Goal: Task Accomplishment & Management: Complete application form

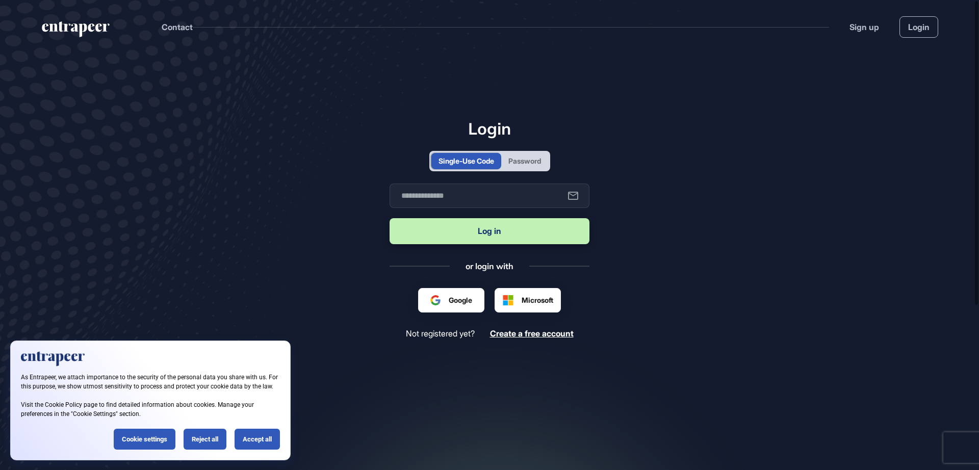
click at [525, 157] on div "Password" at bounding box center [524, 161] width 33 height 11
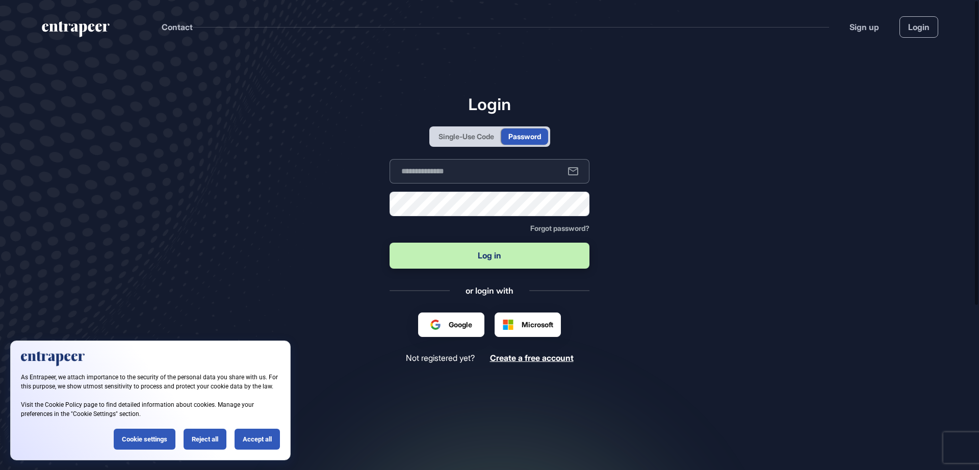
type input "**********"
click at [496, 245] on button "Log in" at bounding box center [490, 256] width 200 height 26
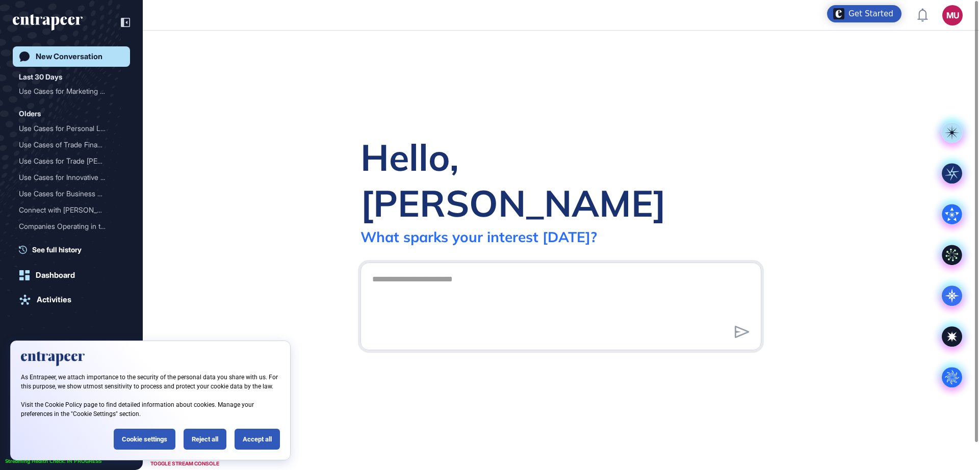
scroll to position [1, 1]
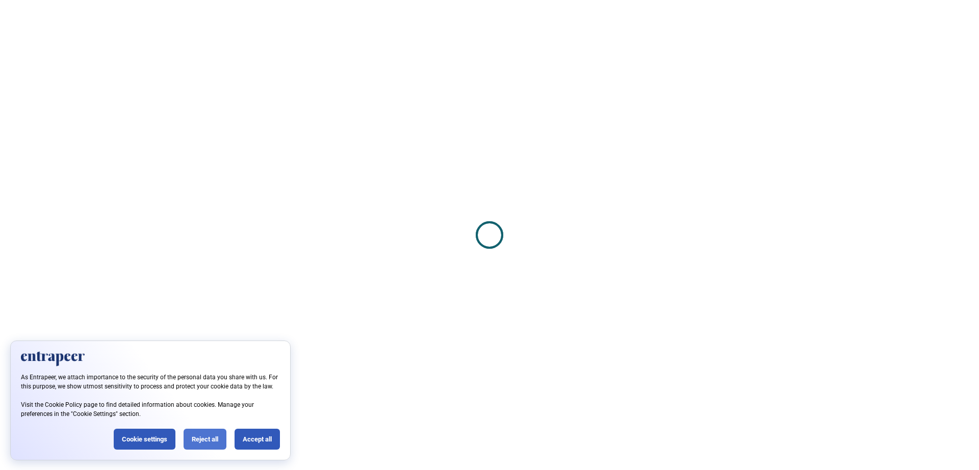
click at [197, 440] on div "Reject all" at bounding box center [205, 439] width 43 height 21
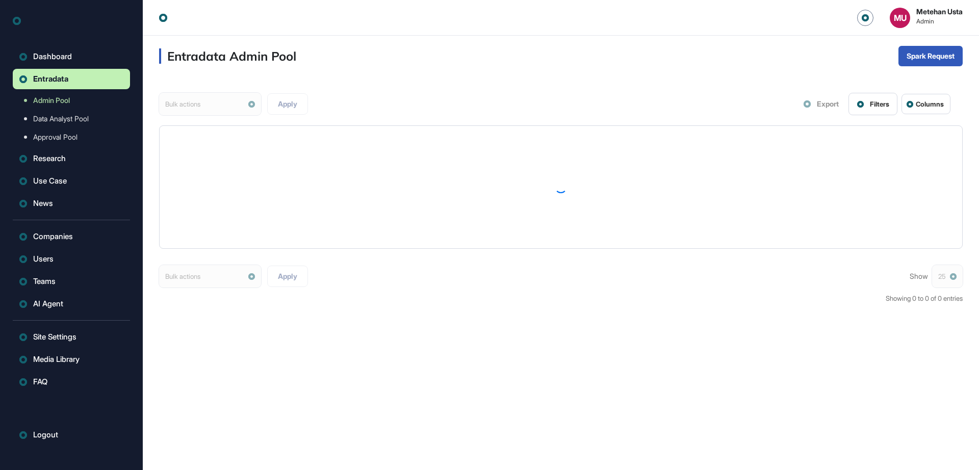
scroll to position [1, 1]
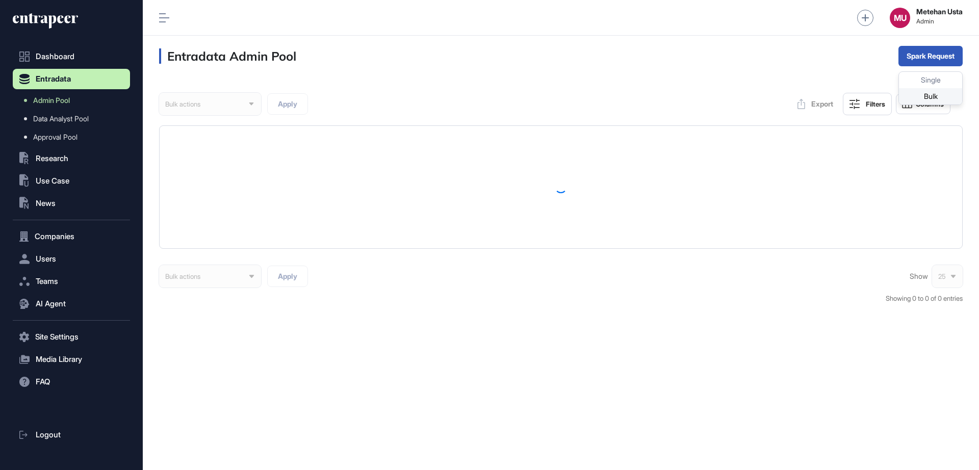
click at [925, 92] on div "Bulk" at bounding box center [930, 96] width 63 height 16
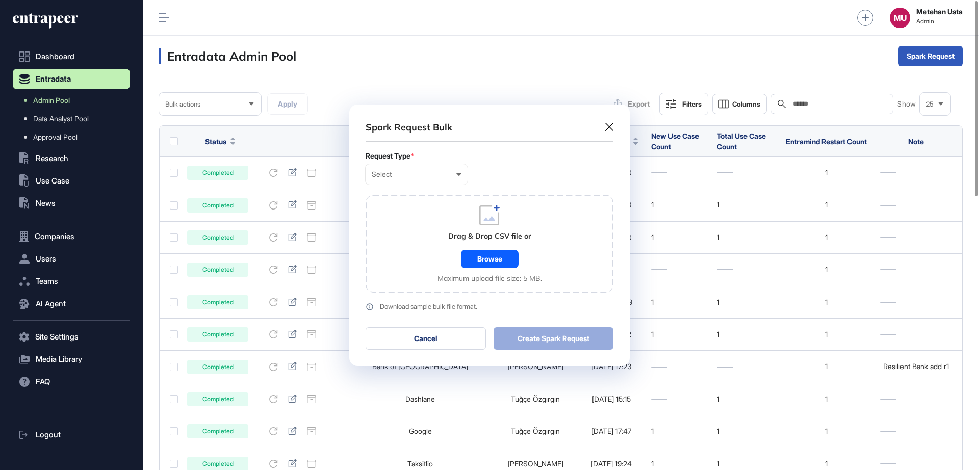
scroll to position [1, 5]
click at [440, 184] on div "Select User Company Customer Request ID" at bounding box center [417, 174] width 102 height 20
click at [0, 0] on div "Company" at bounding box center [0, 0] width 0 height 0
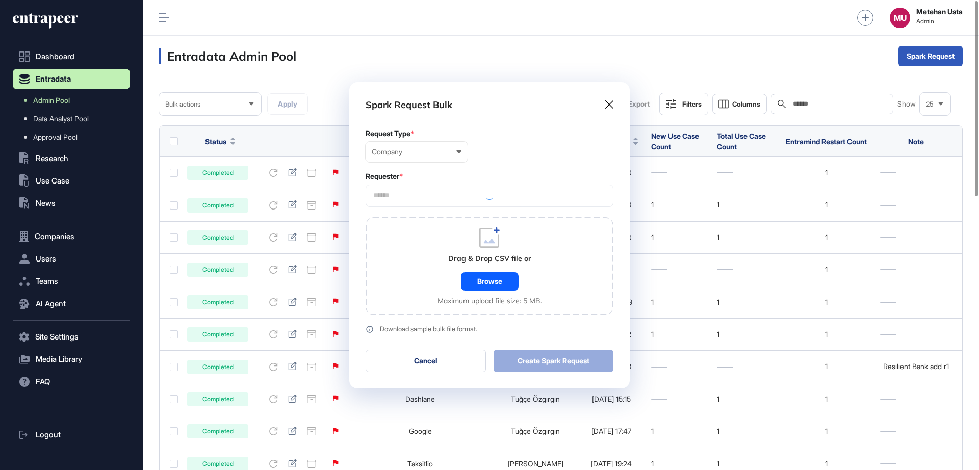
scroll to position [306, 280]
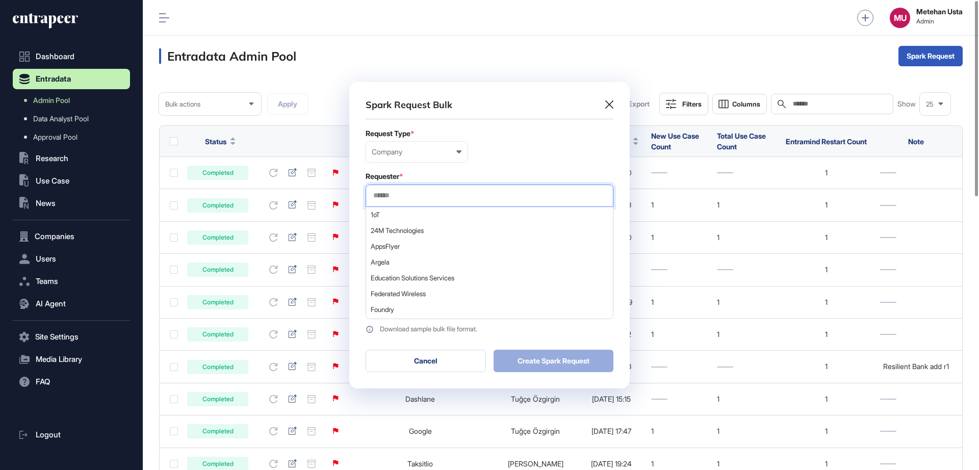
click at [416, 196] on input "text" at bounding box center [489, 195] width 235 height 9
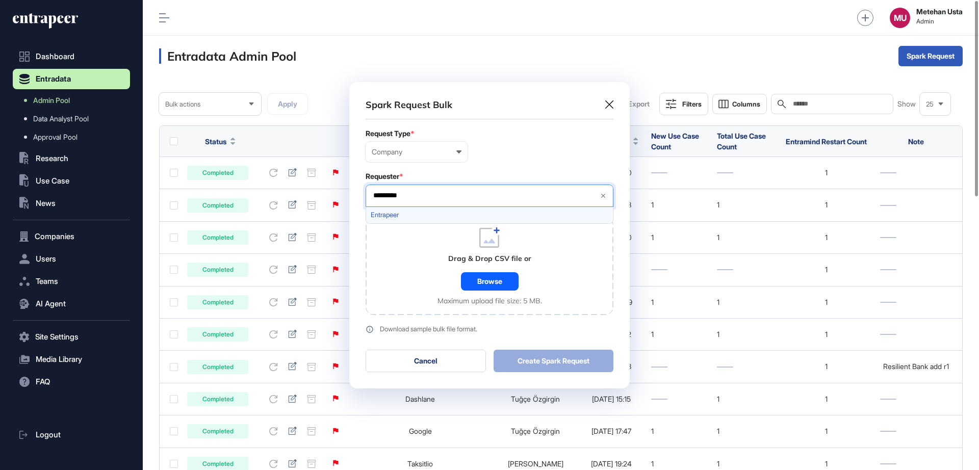
type input "*********"
click at [414, 213] on span "Entrapeer" at bounding box center [489, 215] width 237 height 8
click at [493, 172] on div "Requester *" at bounding box center [490, 176] width 248 height 8
click at [486, 278] on div "Browse" at bounding box center [490, 281] width 58 height 18
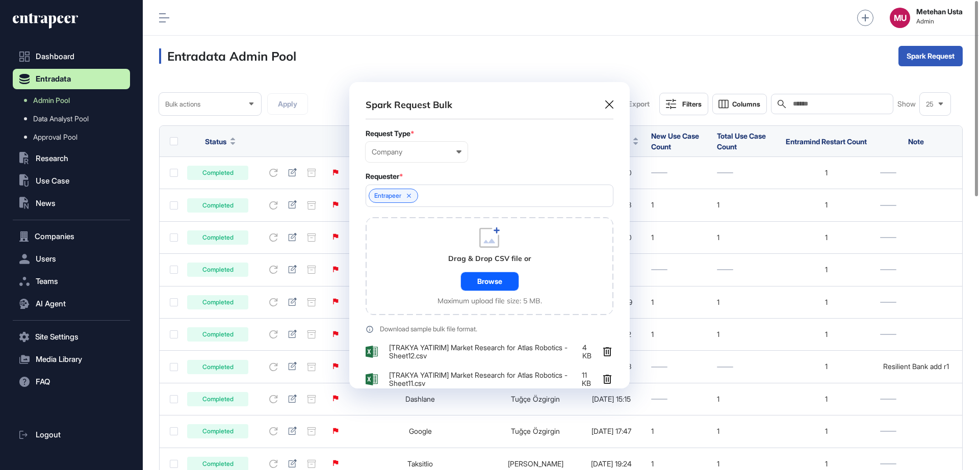
scroll to position [390, 280]
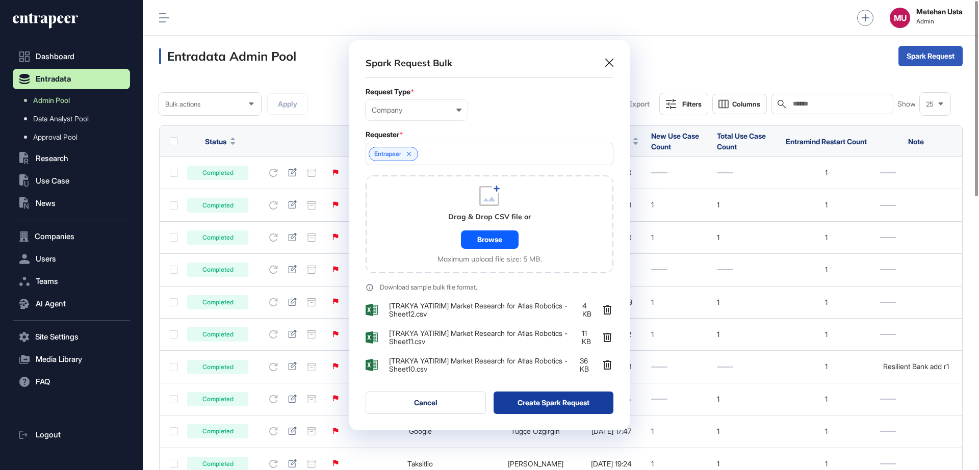
click at [537, 402] on button "Create Spark Request" at bounding box center [554, 403] width 120 height 22
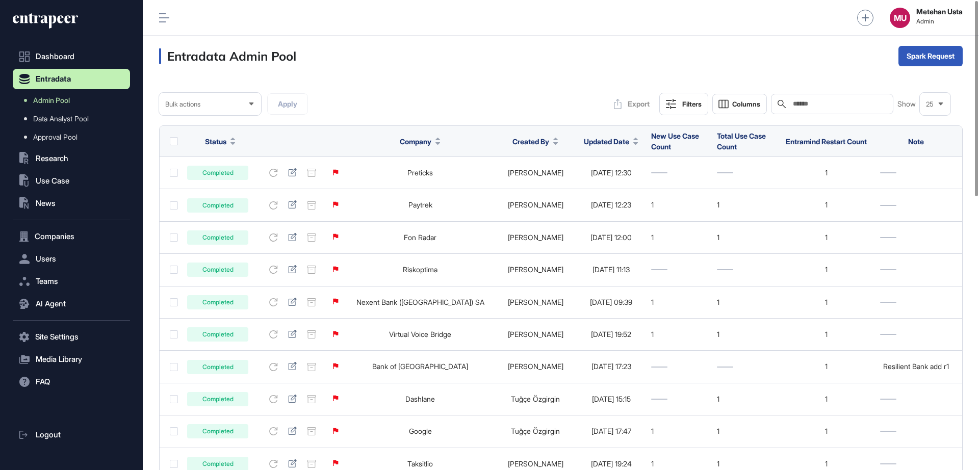
click at [602, 138] on span "Updated Date" at bounding box center [606, 141] width 45 height 11
click at [621, 178] on div "Sort Descending" at bounding box center [611, 184] width 63 height 15
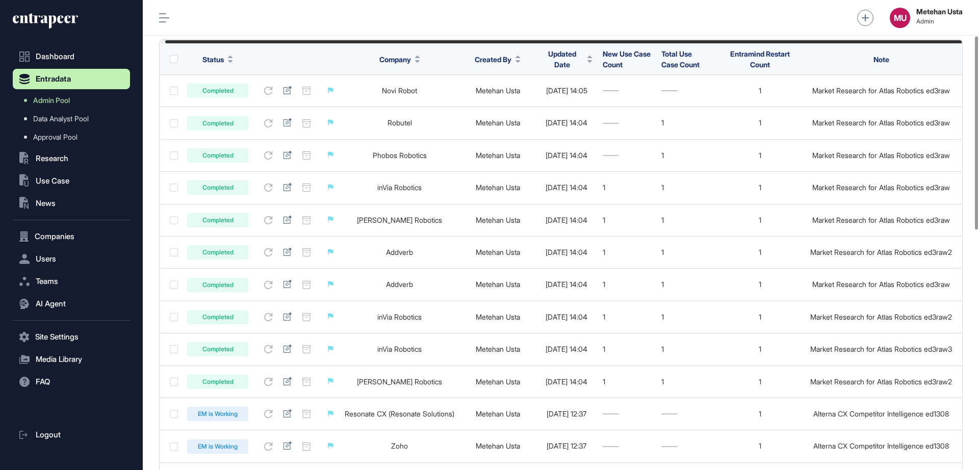
scroll to position [87, 0]
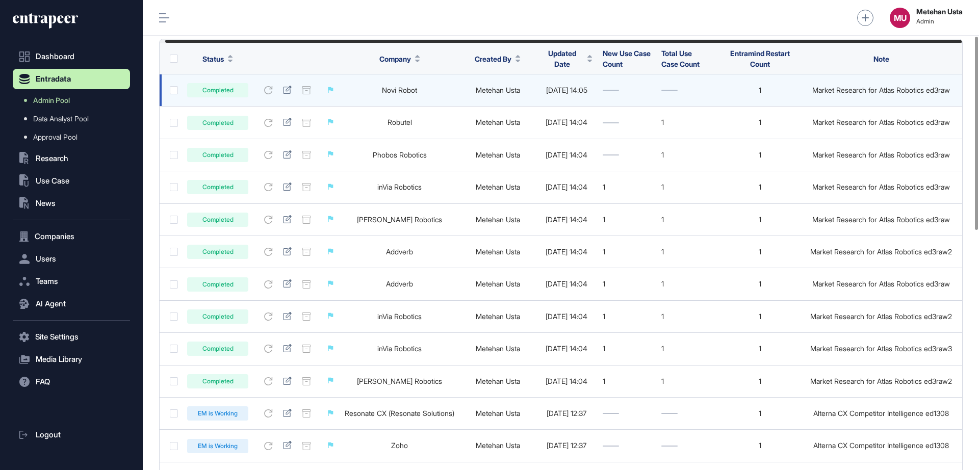
drag, startPoint x: 619, startPoint y: 178, endPoint x: 636, endPoint y: 99, distance: 81.3
click at [636, 99] on td at bounding box center [627, 90] width 59 height 32
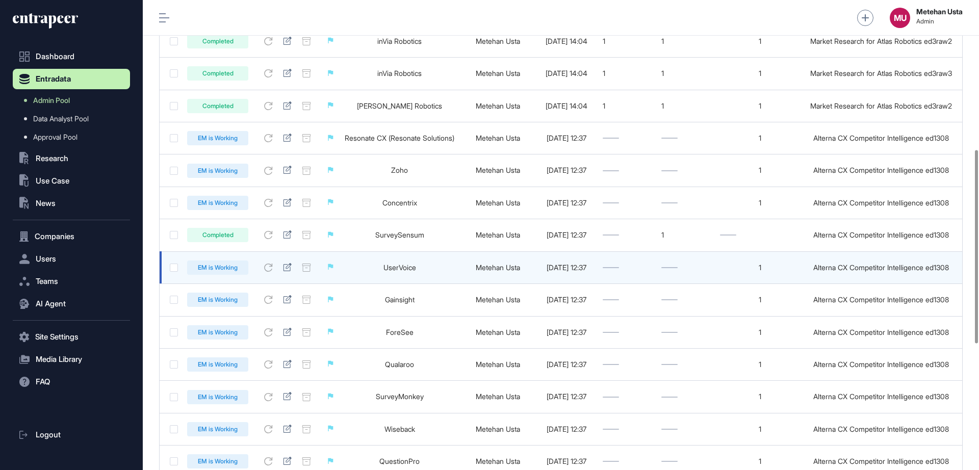
scroll to position [364, 0]
drag, startPoint x: 805, startPoint y: 270, endPoint x: 949, endPoint y: 266, distance: 143.8
click at [949, 266] on td "Alterna CX Competitor Intelligence ed1308" at bounding box center [883, 266] width 157 height 32
copy div "Alterna CX Competitor Intelligence ed1308"
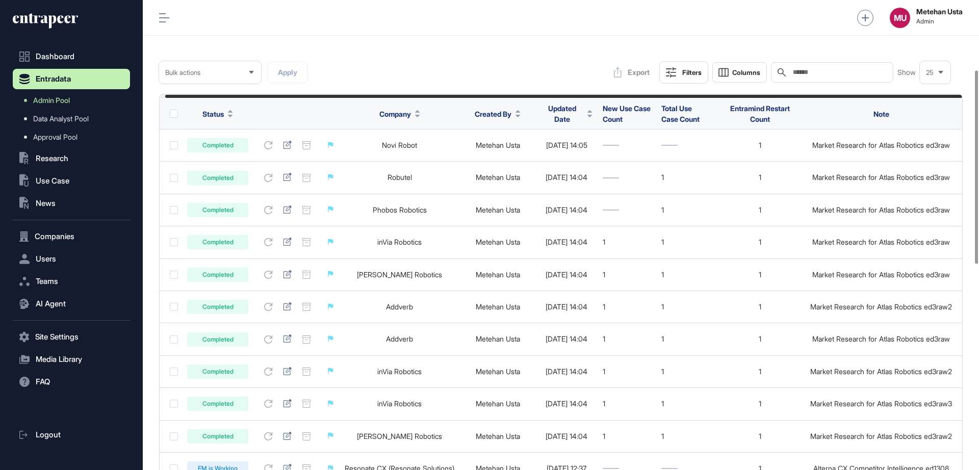
scroll to position [0, 0]
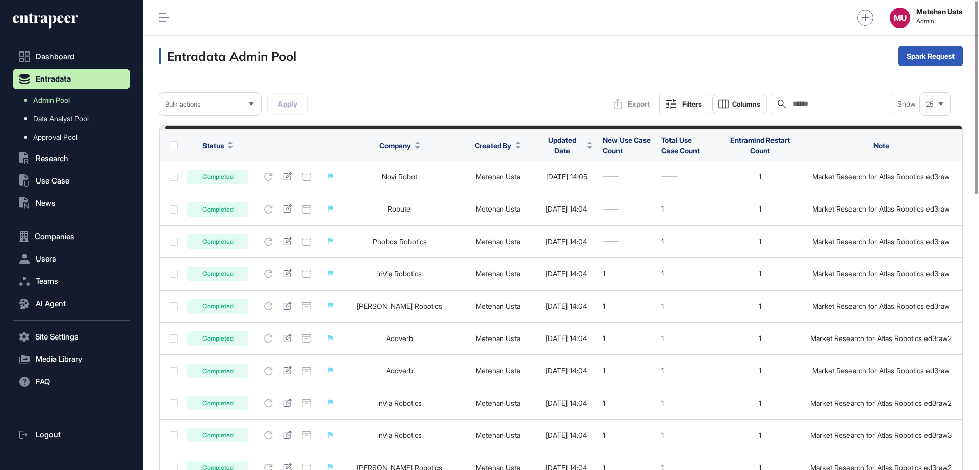
click at [840, 111] on div "Search" at bounding box center [832, 104] width 122 height 20
click at [838, 106] on input "text" at bounding box center [839, 104] width 95 height 8
paste input "**********"
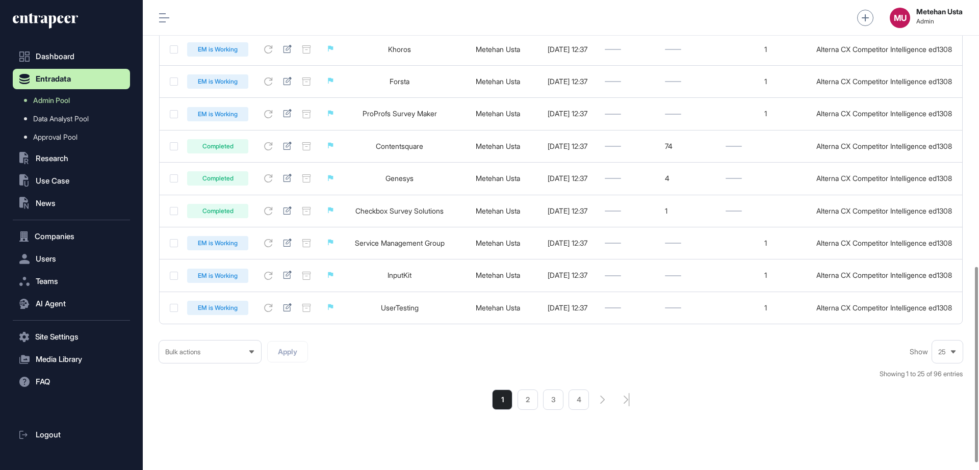
scroll to position [657, 0]
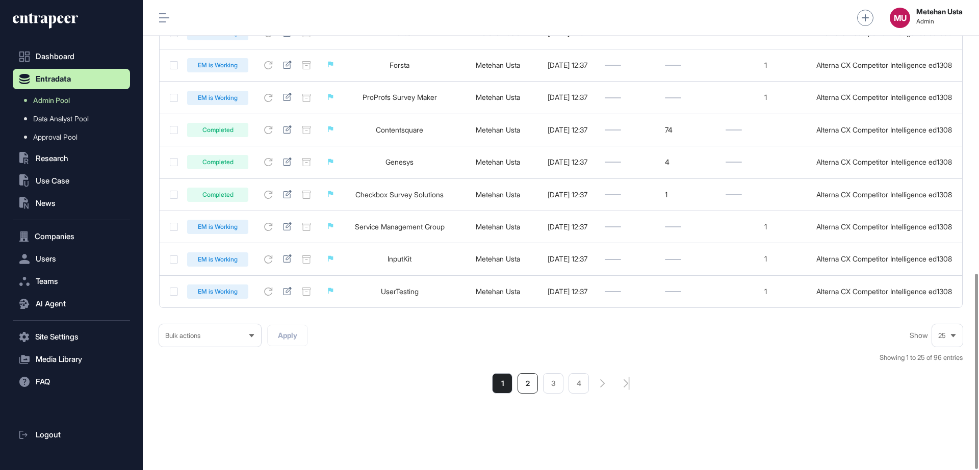
type input "**********"
click at [524, 382] on li "2" at bounding box center [528, 383] width 20 height 20
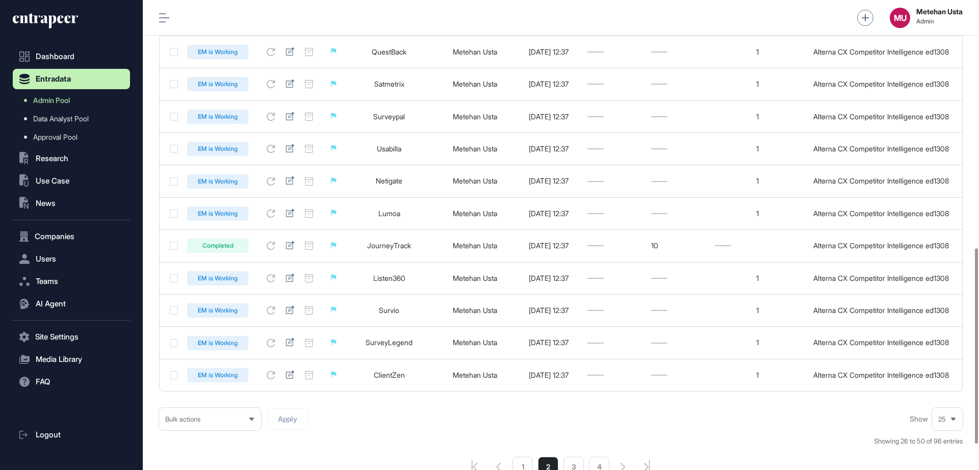
scroll to position [657, 0]
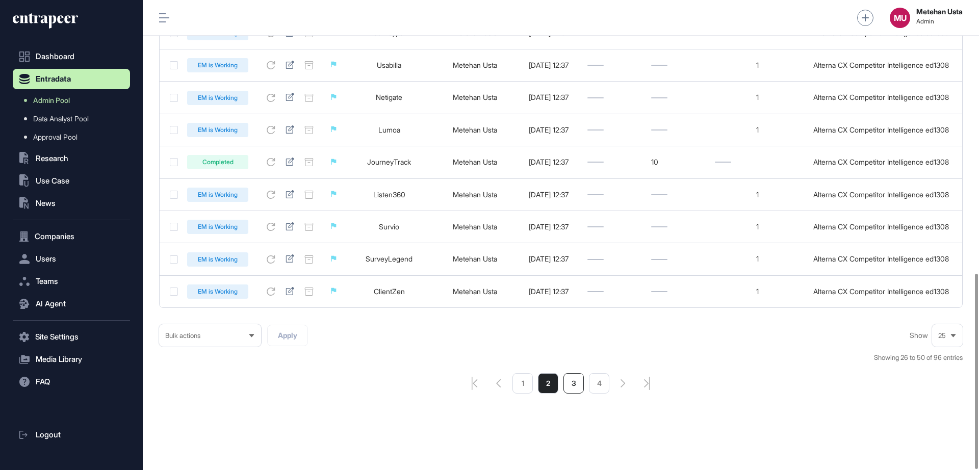
click at [566, 382] on li "3" at bounding box center [573, 383] width 20 height 20
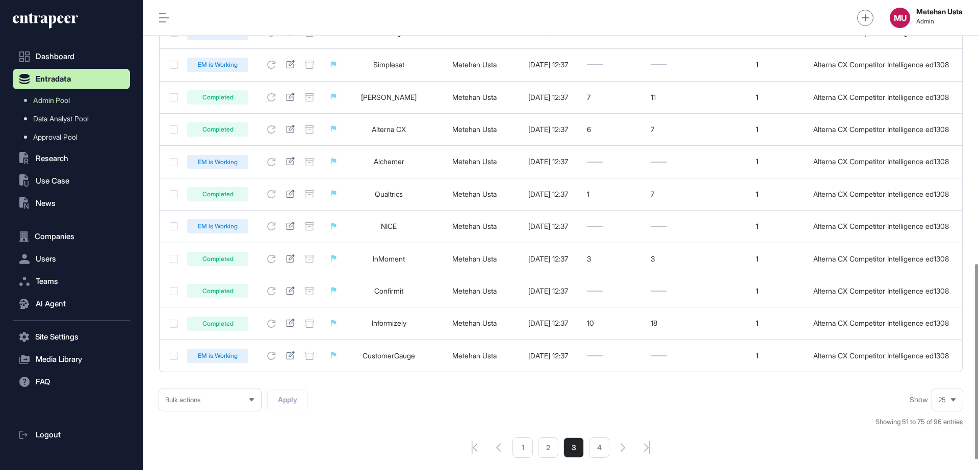
scroll to position [637, 0]
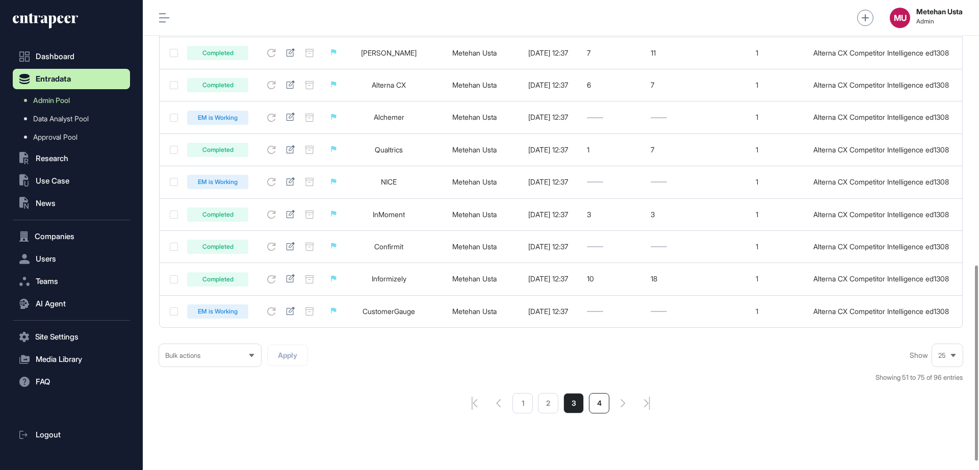
click at [602, 403] on li "4" at bounding box center [599, 403] width 20 height 20
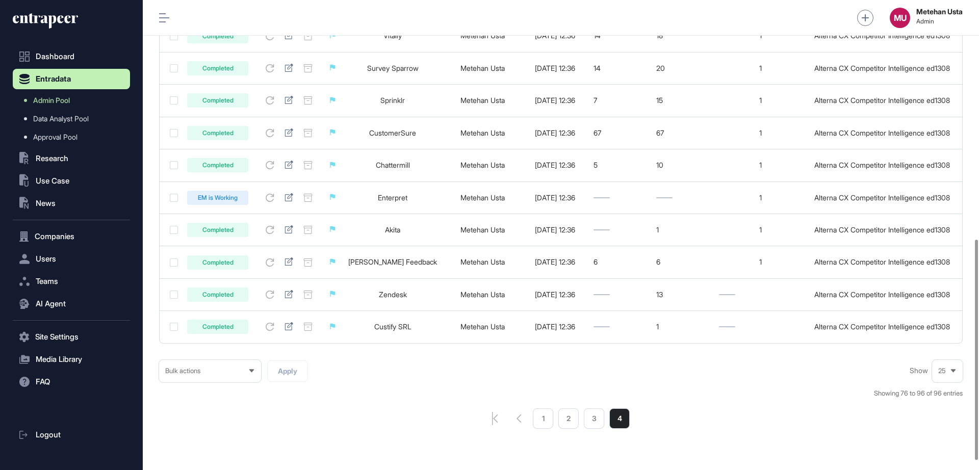
scroll to position [528, 0]
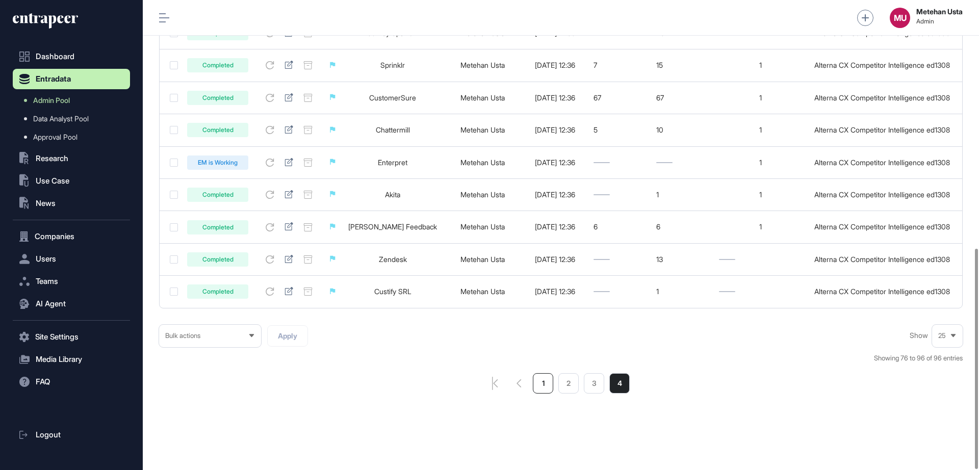
click at [540, 381] on li "1" at bounding box center [543, 383] width 20 height 20
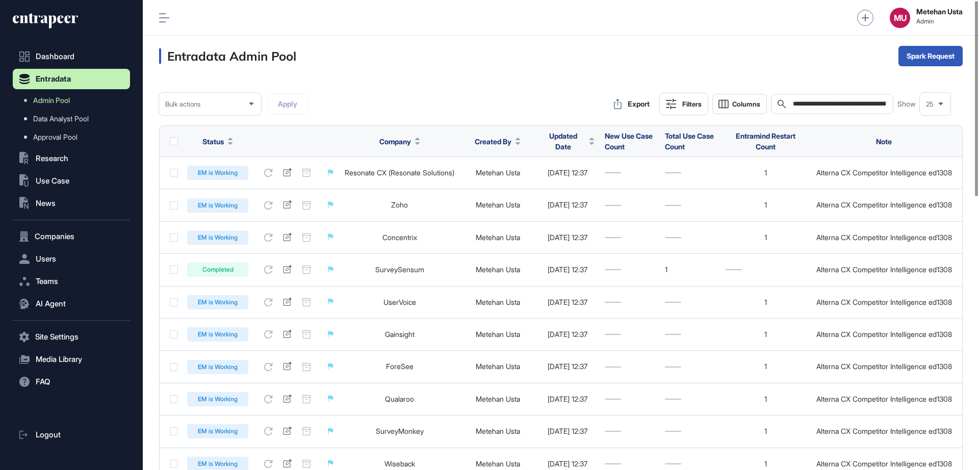
click at [845, 95] on div "**********" at bounding box center [832, 104] width 122 height 20
click at [845, 105] on input "**********" at bounding box center [839, 104] width 95 height 8
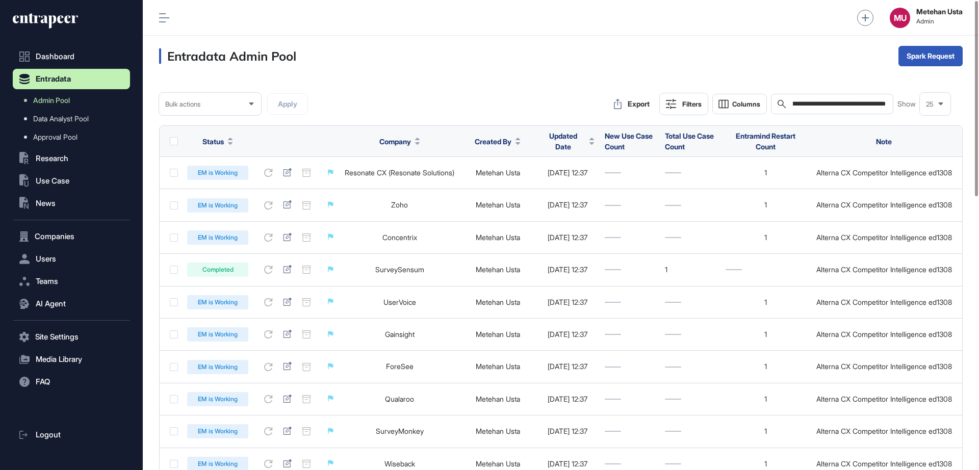
click at [845, 105] on input "**********" at bounding box center [839, 104] width 95 height 8
